Goal: Find specific page/section

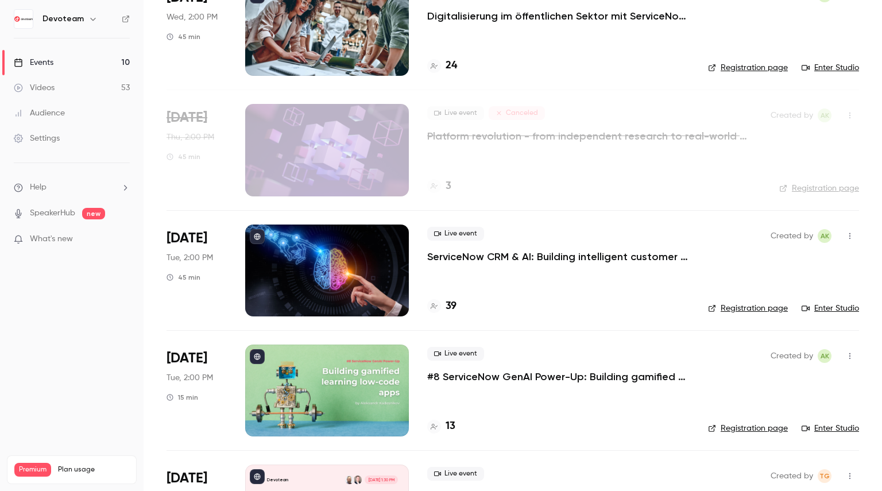
scroll to position [402, 0]
